Goal: Task Accomplishment & Management: Manage account settings

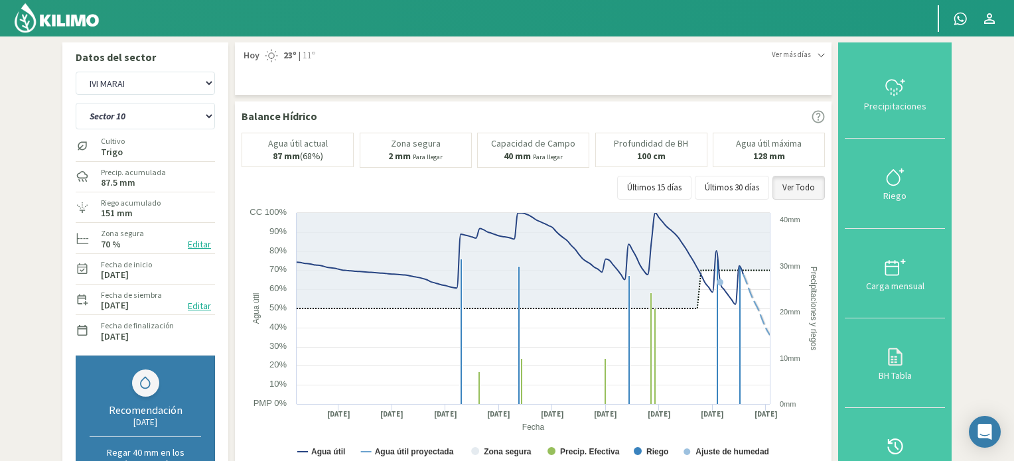
click at [82, 23] on img at bounding box center [56, 18] width 87 height 32
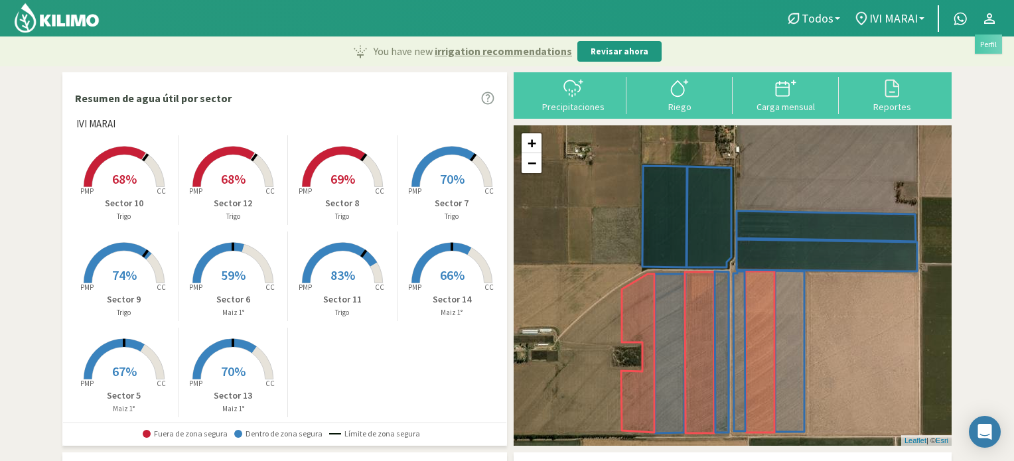
click at [985, 17] on icon at bounding box center [990, 19] width 16 height 16
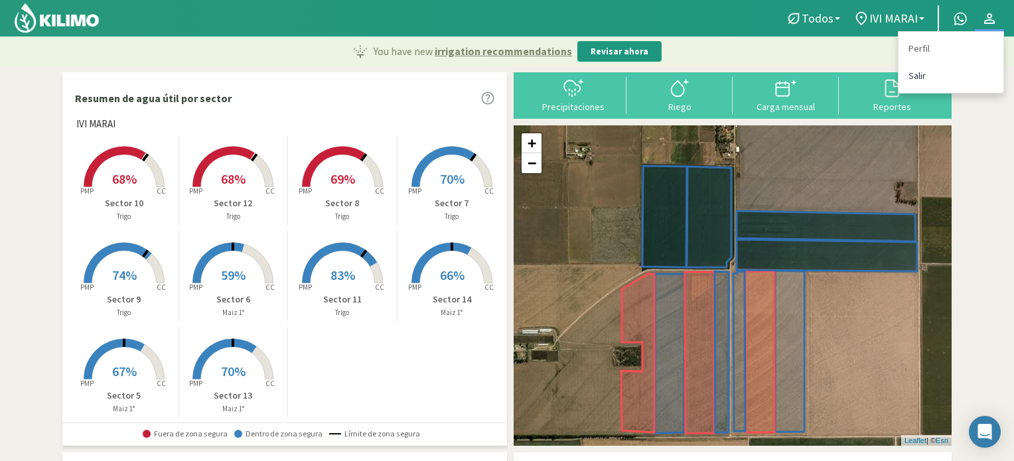
click at [913, 74] on link "Salir" at bounding box center [951, 75] width 105 height 27
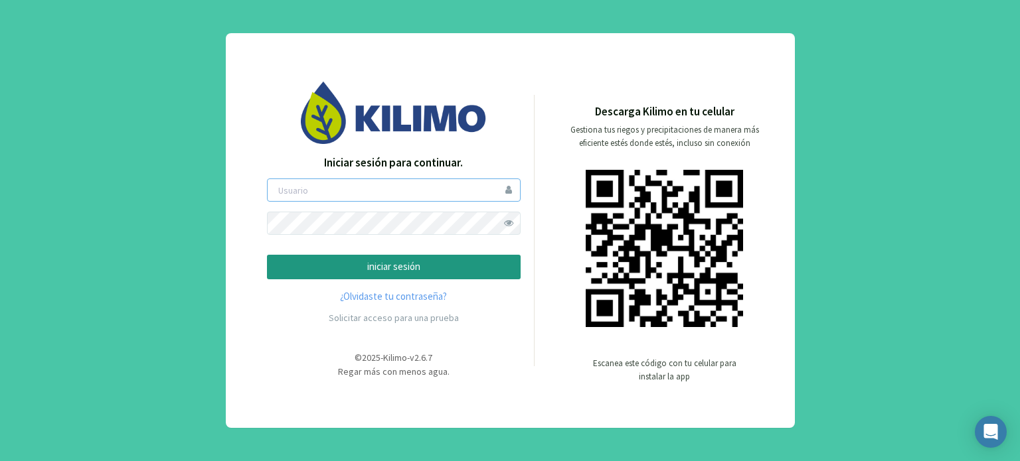
type input "boccolini"
